Goal: Transaction & Acquisition: Purchase product/service

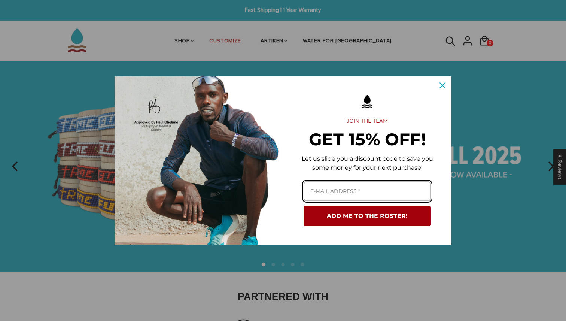
click at [362, 189] on input "Email field" at bounding box center [367, 191] width 127 height 20
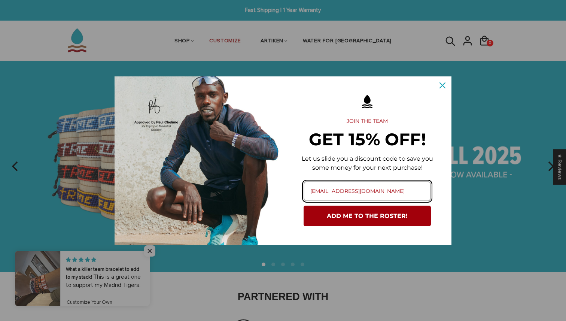
type input "akhann05@syr.edu"
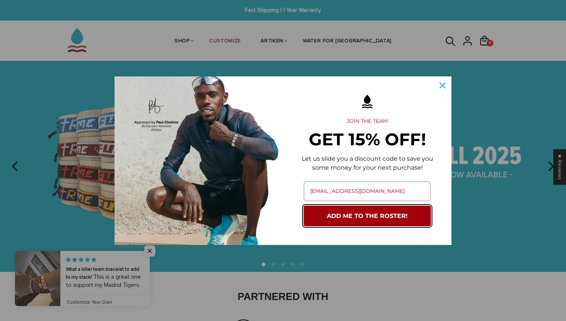
click at [362, 219] on button "ADD ME TO THE ROSTER!" at bounding box center [367, 216] width 127 height 21
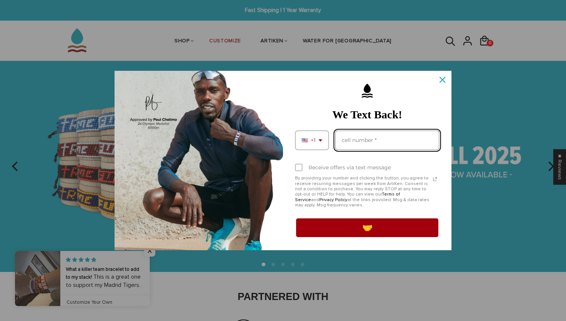
click at [362, 143] on input "Phone number field" at bounding box center [387, 140] width 104 height 20
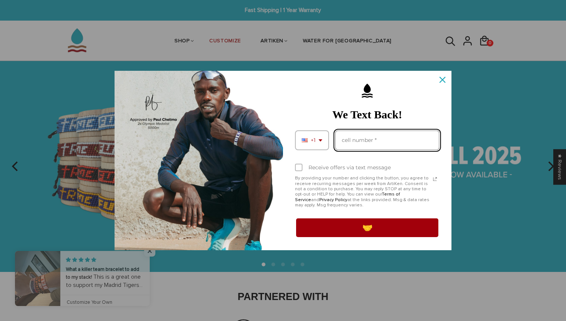
click at [362, 143] on input "Phone number field" at bounding box center [387, 140] width 104 height 20
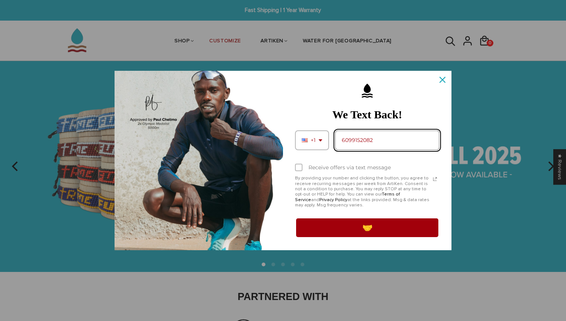
type input "6099152082"
click at [289, 165] on div "Marketing offer form" at bounding box center [367, 160] width 168 height 179
click at [302, 165] on label "Receive offers via text message" at bounding box center [367, 167] width 145 height 16
click at [300, 166] on input "Receive offers via text message" at bounding box center [297, 168] width 5 height 5
checkbox input "true"
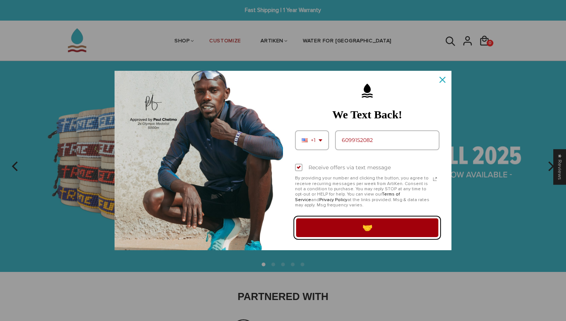
click at [331, 229] on button "🤝" at bounding box center [367, 227] width 145 height 21
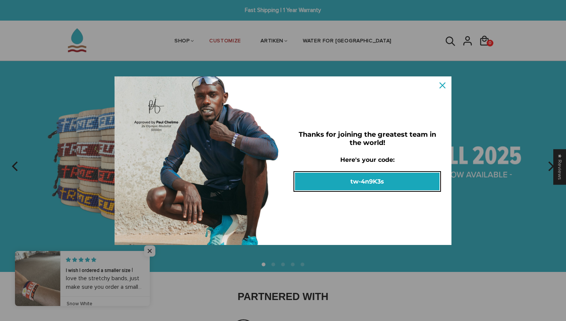
click at [362, 180] on button "tw-4n9K3s" at bounding box center [367, 182] width 145 height 18
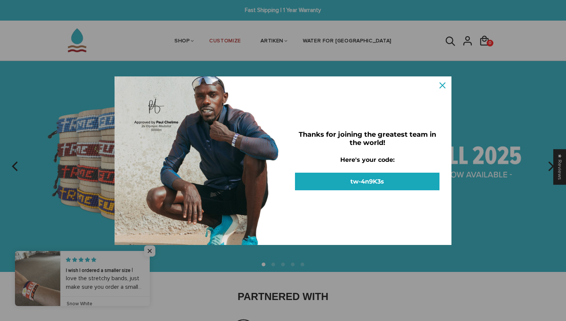
click at [362, 180] on img at bounding box center [283, 166] width 566 height 210
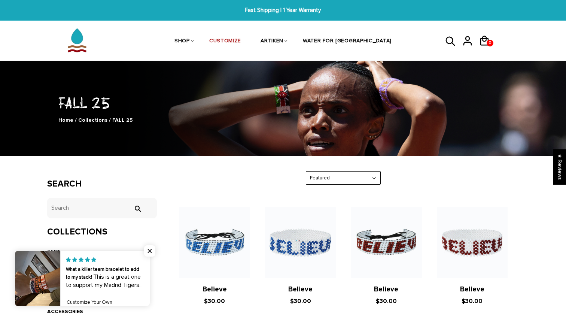
click at [478, 37] on div at bounding box center [470, 41] width 17 height 18
click at [488, 42] on span "0" at bounding box center [490, 43] width 6 height 10
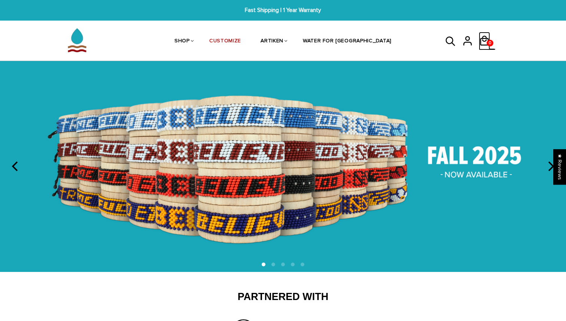
click at [486, 46] on icon at bounding box center [484, 41] width 11 height 18
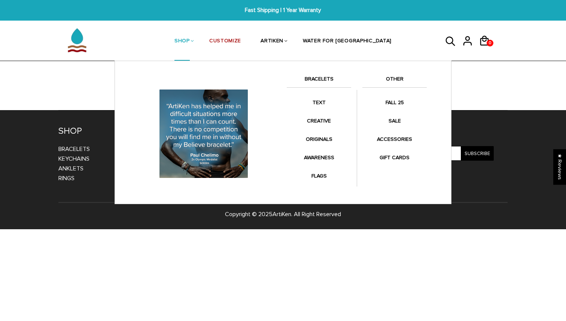
click at [200, 42] on li "SHOP BRACELETS TEXT Inspirational fuel for maximum growth." at bounding box center [182, 41] width 35 height 40
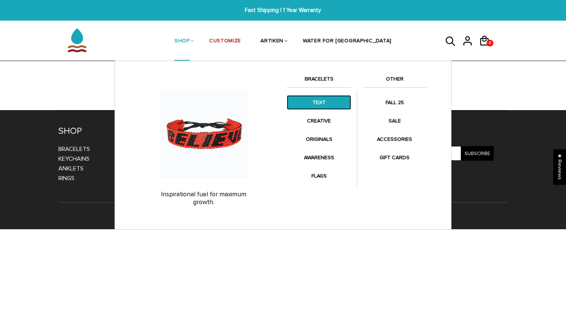
click at [311, 104] on link "TEXT" at bounding box center [319, 102] width 64 height 15
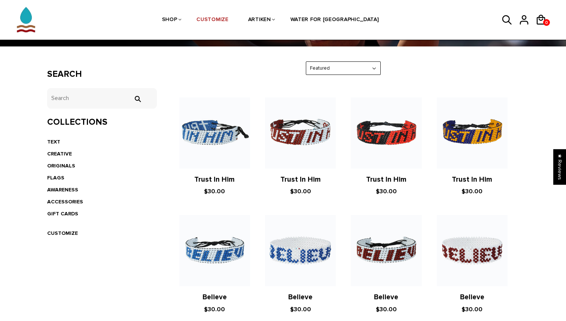
scroll to position [146, 0]
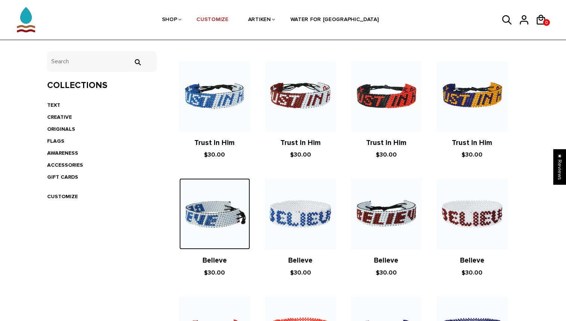
click at [231, 223] on img at bounding box center [214, 213] width 71 height 71
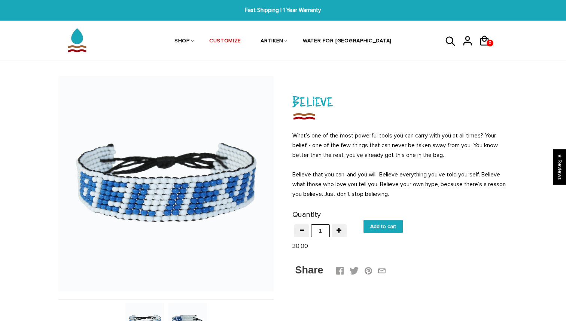
click at [380, 227] on input "Add to cart" at bounding box center [383, 226] width 39 height 13
type input "Add to cart"
click at [480, 45] on icon at bounding box center [484, 41] width 9 height 10
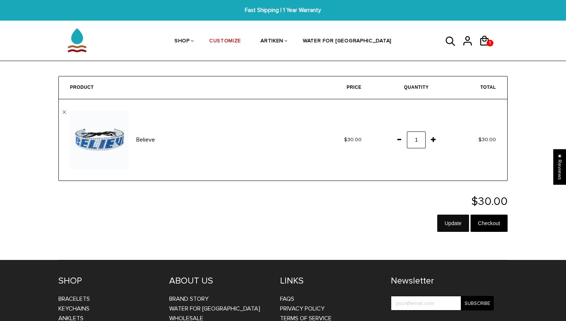
click at [455, 225] on input "Update" at bounding box center [453, 223] width 32 height 17
click at [505, 225] on input "Checkout" at bounding box center [489, 223] width 37 height 17
